Goal: Information Seeking & Learning: Find specific fact

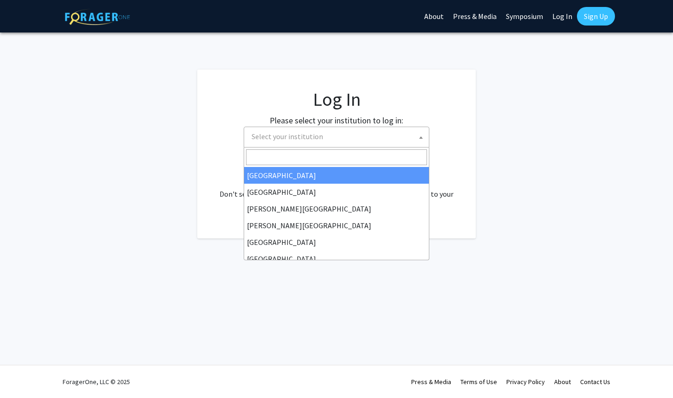
click at [420, 140] on span at bounding box center [421, 137] width 9 height 20
select select "34"
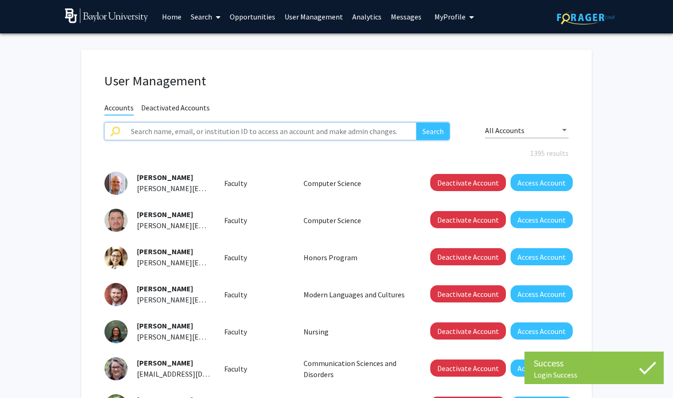
drag, startPoint x: 339, startPoint y: 132, endPoint x: 339, endPoint y: 126, distance: 5.6
click at [339, 131] on input "text" at bounding box center [270, 132] width 291 height 18
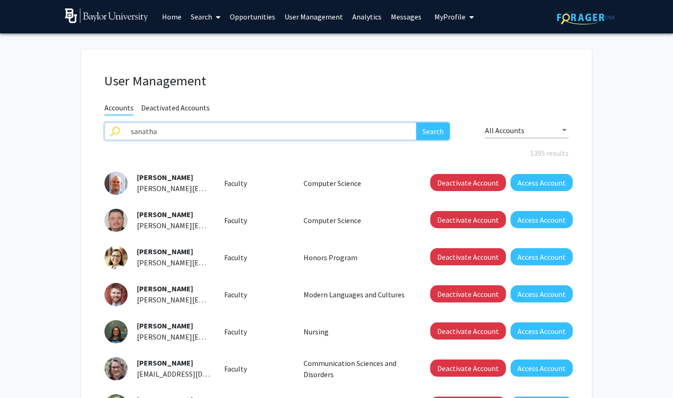
click at [417, 123] on button "Search" at bounding box center [433, 132] width 33 height 18
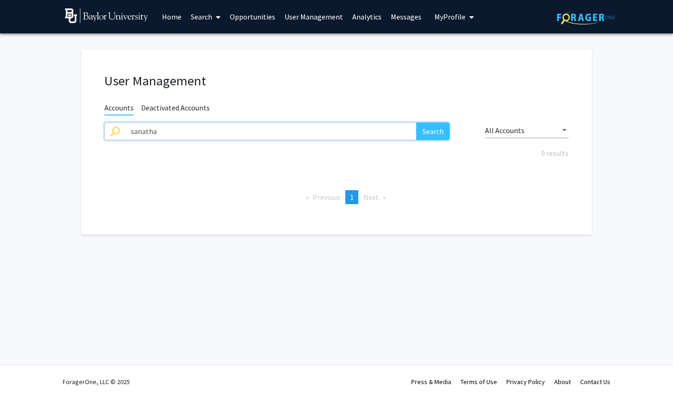
click at [389, 131] on input "sanatha" at bounding box center [270, 132] width 291 height 18
type input "[PERSON_NAME]"
click at [417, 123] on button "Search" at bounding box center [433, 132] width 33 height 18
drag, startPoint x: 174, startPoint y: 132, endPoint x: 113, endPoint y: 131, distance: 60.8
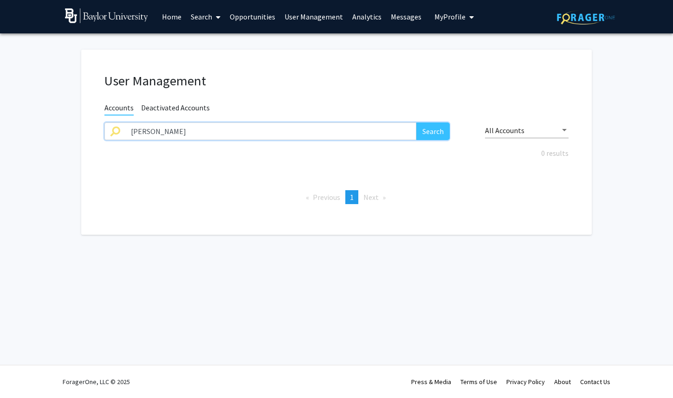
click at [113, 131] on div "[PERSON_NAME] Search" at bounding box center [276, 132] width 345 height 18
click at [235, 130] on input "[PERSON_NAME]" at bounding box center [270, 132] width 291 height 18
click at [435, 17] on span "My Profile" at bounding box center [450, 16] width 31 height 9
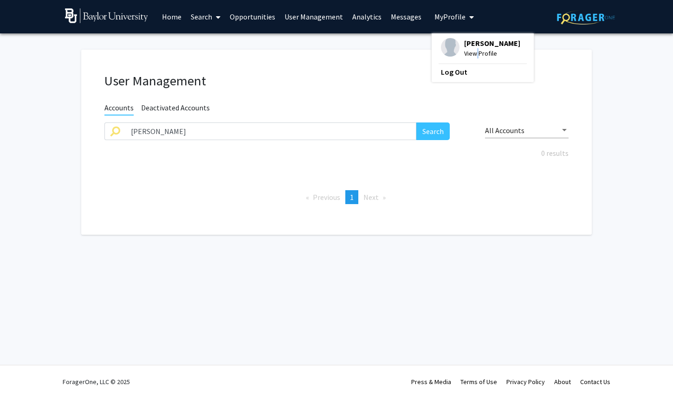
click at [471, 57] on span "View Profile" at bounding box center [492, 53] width 56 height 10
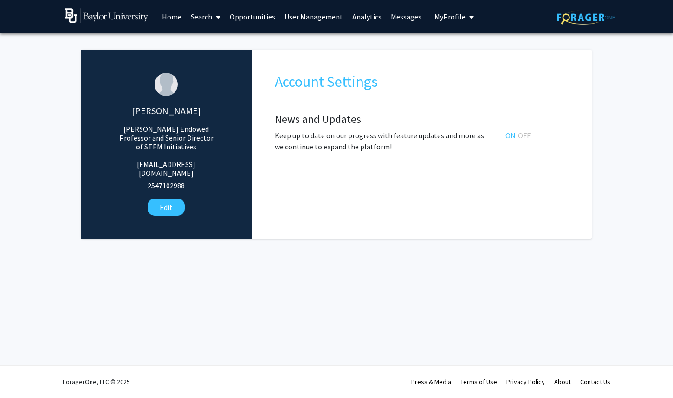
click at [176, 18] on link "Home" at bounding box center [171, 16] width 29 height 33
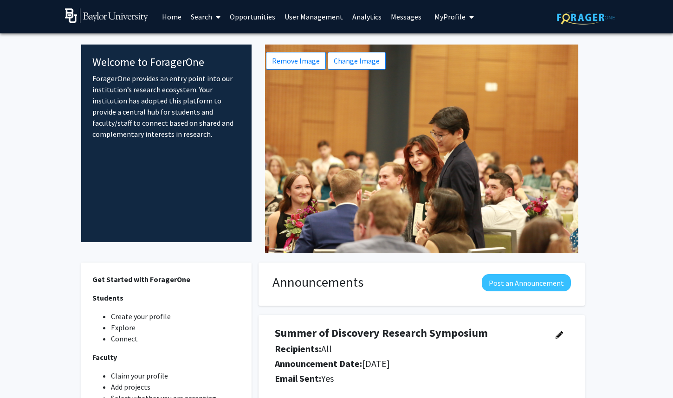
click at [190, 18] on link "Search" at bounding box center [205, 16] width 39 height 33
click at [202, 46] on span "Faculty/Staff" at bounding box center [220, 42] width 68 height 19
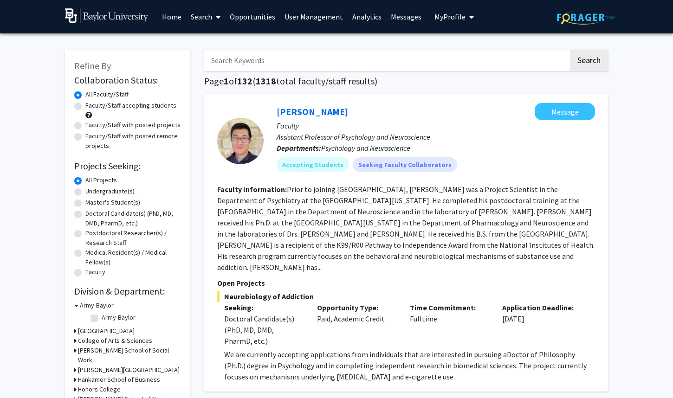
click at [228, 67] on input "Search Keywords" at bounding box center [386, 60] width 365 height 21
paste input "[PERSON_NAME]"
type input "[PERSON_NAME]"
click at [570, 50] on button "Search" at bounding box center [589, 60] width 38 height 21
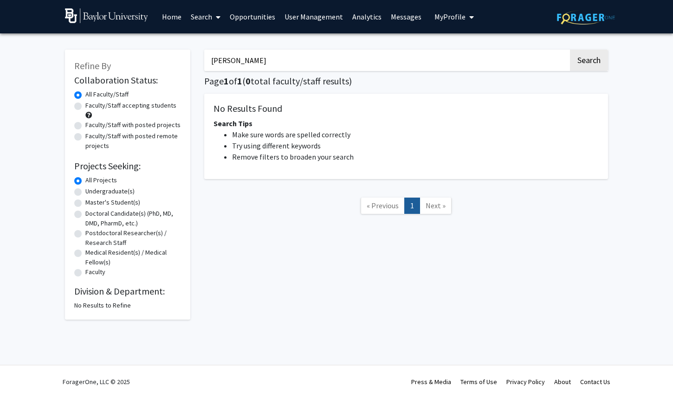
drag, startPoint x: 259, startPoint y: 63, endPoint x: 205, endPoint y: 59, distance: 54.0
click at [205, 59] on input "[PERSON_NAME]" at bounding box center [386, 60] width 365 height 21
click at [200, 20] on link "Search" at bounding box center [205, 16] width 39 height 33
click at [210, 64] on span "Students" at bounding box center [214, 61] width 57 height 19
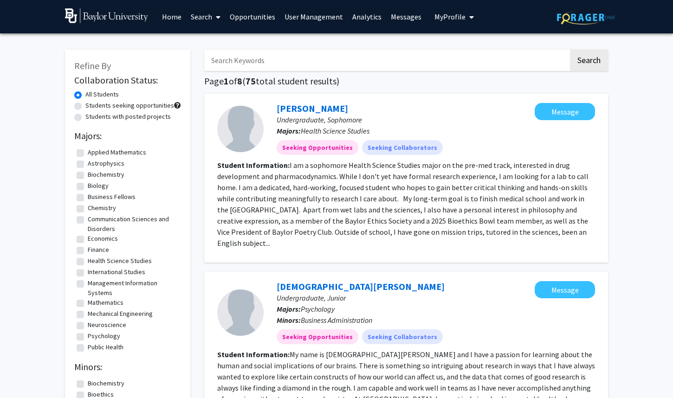
click at [269, 64] on input "Search Keywords" at bounding box center [386, 60] width 365 height 21
paste input "[PERSON_NAME]"
click at [570, 50] on button "Search" at bounding box center [589, 60] width 38 height 21
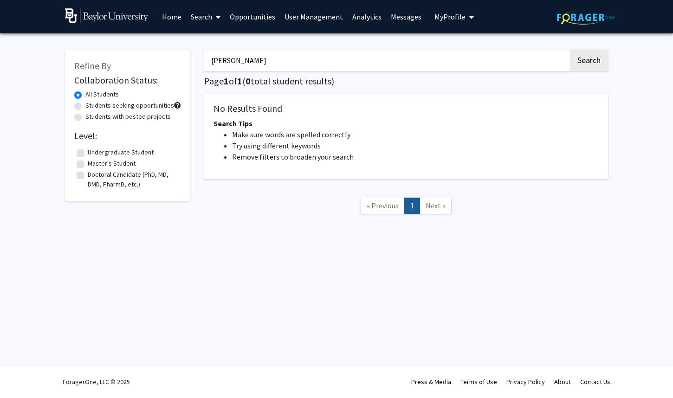
drag, startPoint x: 278, startPoint y: 63, endPoint x: 190, endPoint y: 62, distance: 87.3
click at [190, 62] on div "Refine By Collaboration Status: All Students Students seeking opportunities Stu…" at bounding box center [336, 136] width 557 height 193
click at [570, 50] on button "Search" at bounding box center [589, 60] width 38 height 21
drag, startPoint x: 223, startPoint y: 61, endPoint x: 189, endPoint y: 60, distance: 33.9
click at [189, 59] on div "Refine By Collaboration Status: All Students Students seeking opportunities Stu…" at bounding box center [336, 136] width 557 height 193
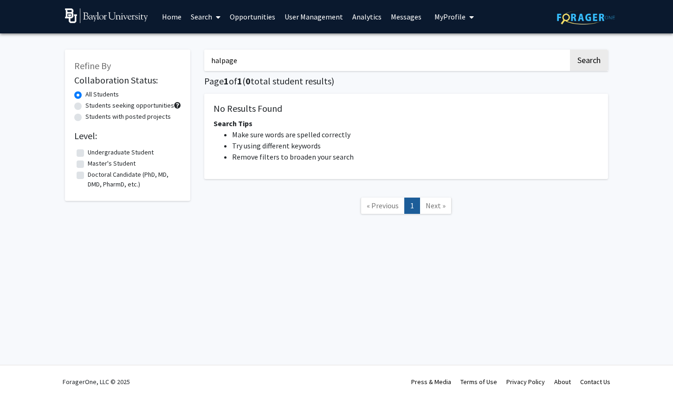
type input "halpage"
click at [570, 50] on button "Search" at bounding box center [589, 60] width 38 height 21
click at [587, 65] on button "Search" at bounding box center [589, 60] width 38 height 21
click at [595, 65] on button "Search" at bounding box center [589, 60] width 38 height 21
click at [437, 17] on span "My Profile" at bounding box center [450, 16] width 31 height 9
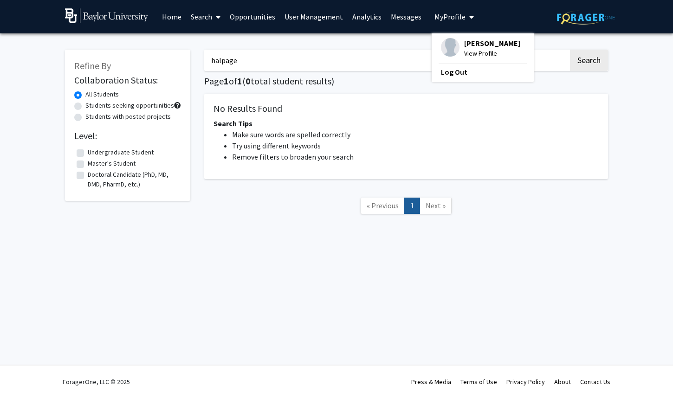
click at [241, 19] on link "Opportunities" at bounding box center [252, 16] width 55 height 33
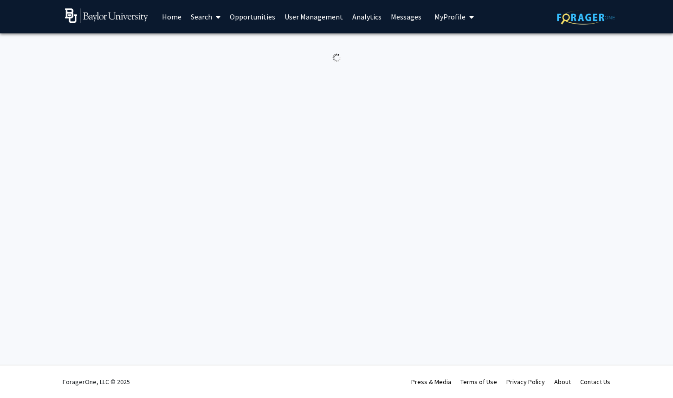
click at [199, 20] on link "Search" at bounding box center [205, 16] width 39 height 33
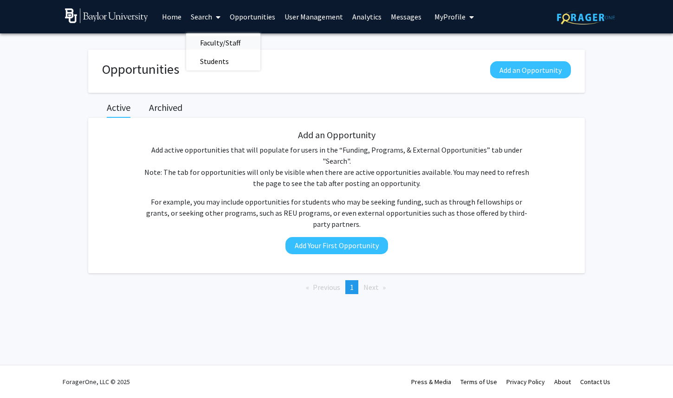
click at [215, 46] on span "Faculty/Staff" at bounding box center [220, 42] width 68 height 19
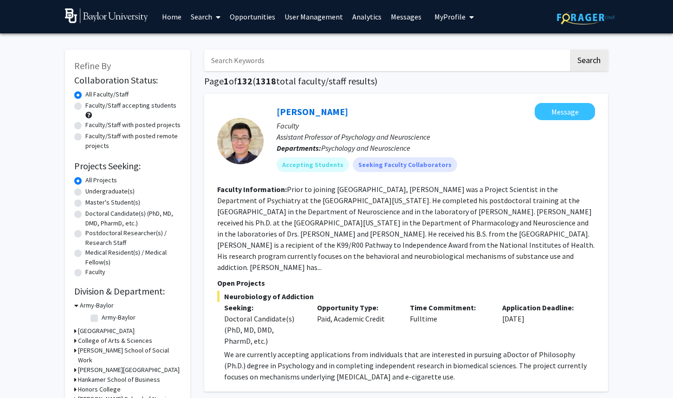
click at [230, 62] on input "Search Keywords" at bounding box center [386, 60] width 365 height 21
type input "halpage"
click at [570, 50] on button "Search" at bounding box center [589, 60] width 38 height 21
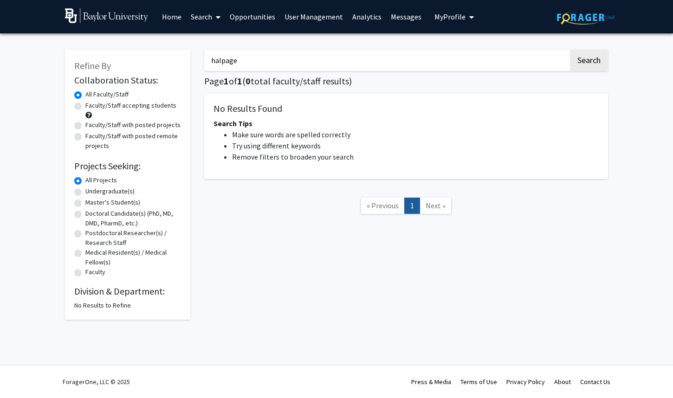
click at [570, 50] on button "Search" at bounding box center [589, 60] width 38 height 21
drag, startPoint x: 254, startPoint y: 60, endPoint x: 196, endPoint y: 61, distance: 58.5
click at [196, 61] on div "Refine By Collaboration Status: Collaboration Status All Faculty/Staff Collabor…" at bounding box center [336, 180] width 557 height 280
click at [448, 20] on span "My Profile" at bounding box center [450, 16] width 31 height 9
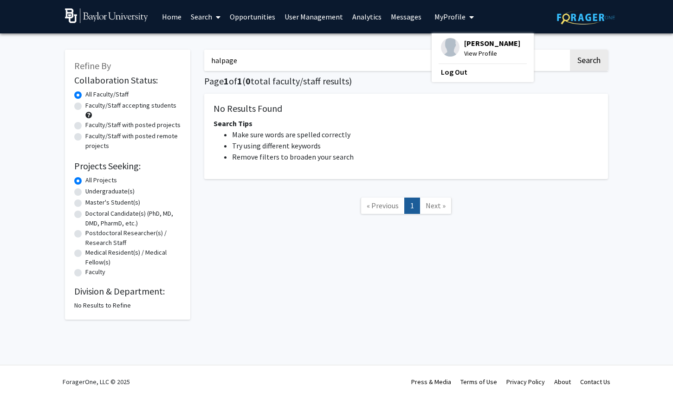
click at [260, 64] on input "halpage" at bounding box center [386, 60] width 365 height 21
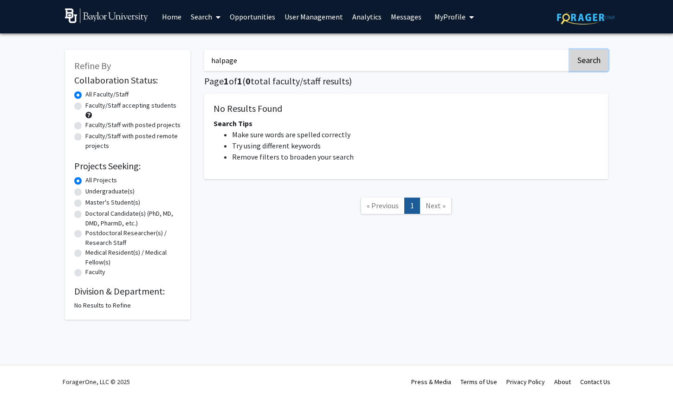
click at [604, 65] on button "Search" at bounding box center [589, 60] width 38 height 21
